Goal: Find specific page/section: Find specific page/section

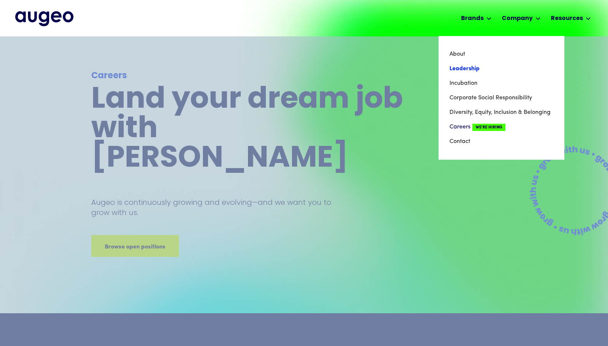
click at [458, 66] on link "Leadership" at bounding box center [501, 68] width 104 height 15
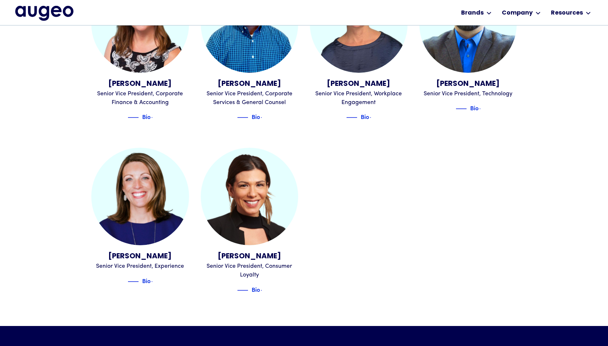
scroll to position [854, 0]
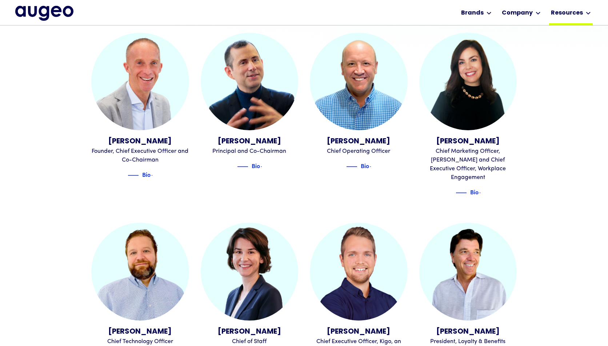
scroll to position [269, 0]
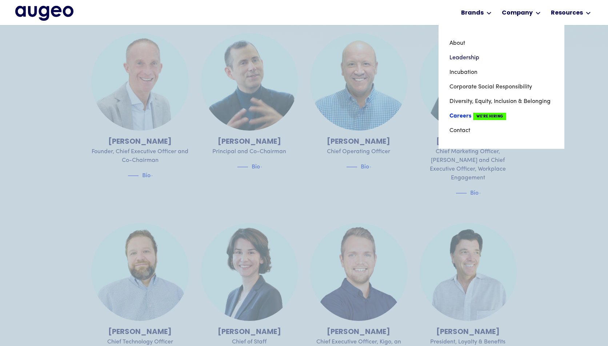
click at [454, 115] on link "Careers We're Hiring" at bounding box center [501, 116] width 104 height 15
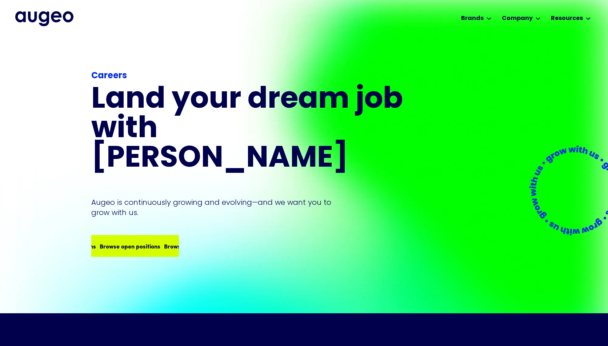
click at [134, 236] on div "Browse open positions Browse open positions Browse open positions Browse open p…" at bounding box center [135, 246] width 86 height 20
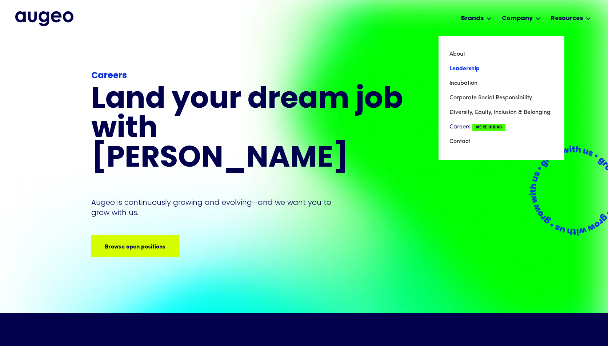
click at [481, 65] on link "Leadership" at bounding box center [501, 68] width 104 height 15
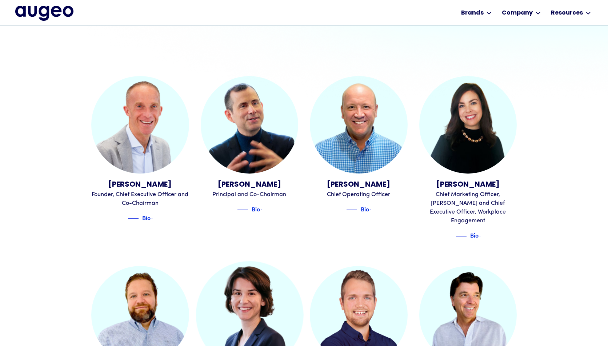
scroll to position [226, 0]
